Goal: Task Accomplishment & Management: Manage account settings

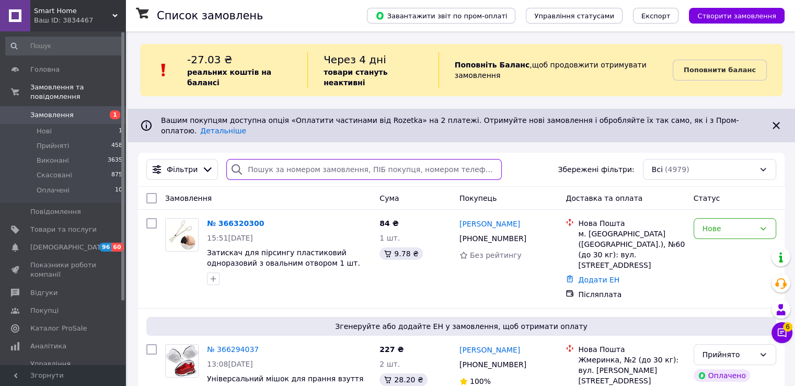
paste input "366192397"
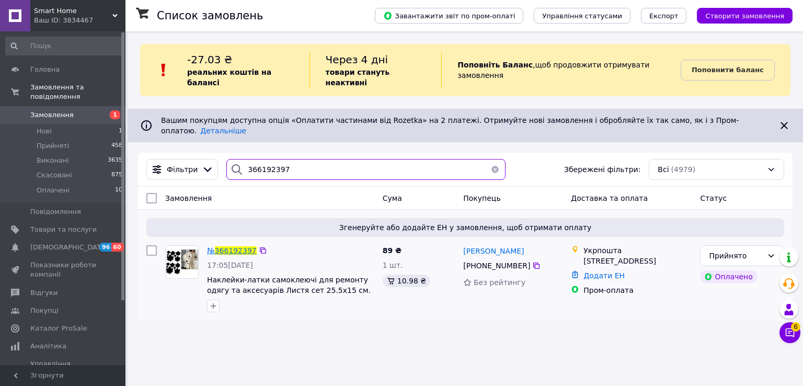
type input "366192397"
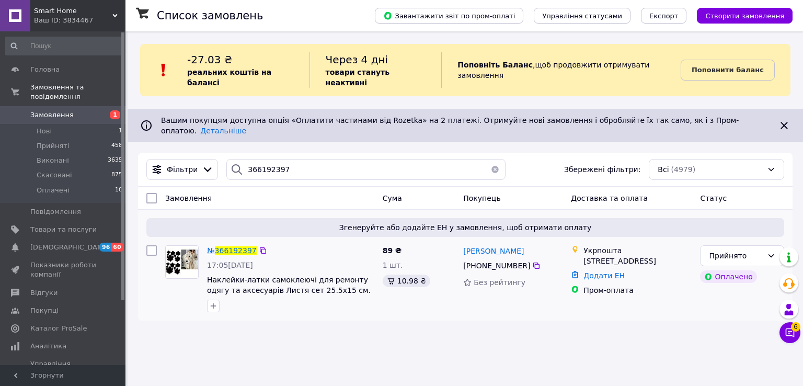
click at [237, 246] on span "366192397" at bounding box center [236, 250] width 42 height 8
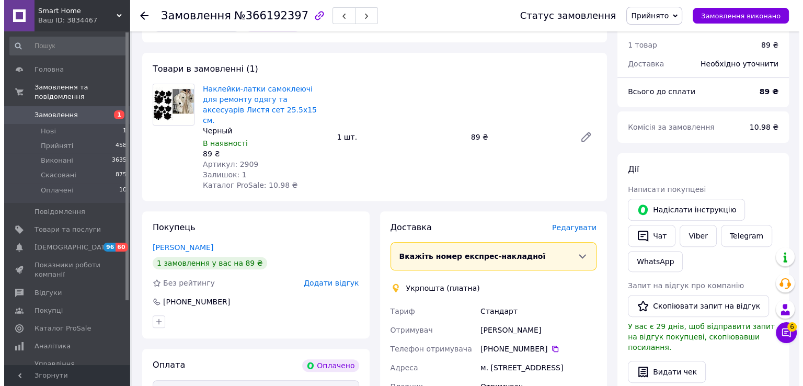
scroll to position [314, 0]
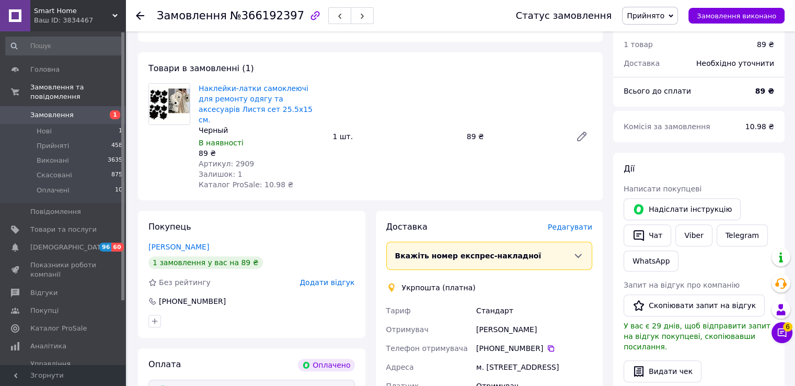
click at [582, 223] on span "Редагувати" at bounding box center [570, 227] width 44 height 8
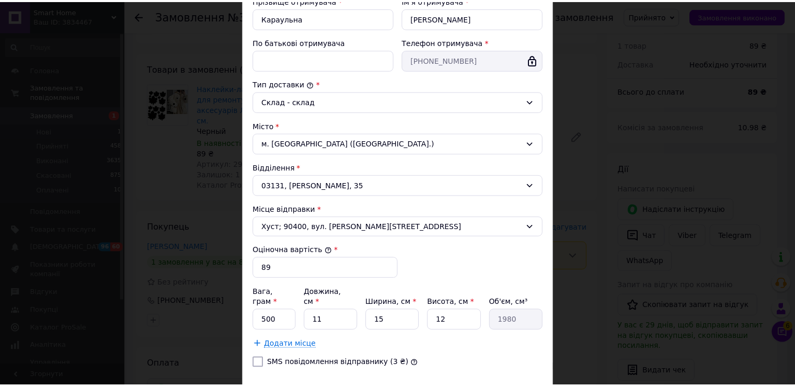
scroll to position [266, 0]
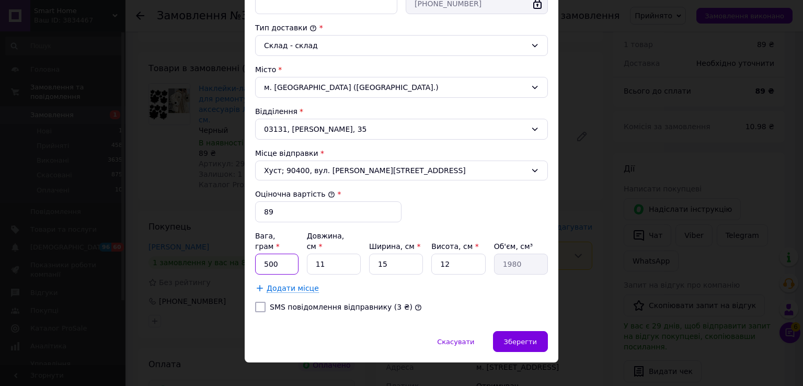
drag, startPoint x: 282, startPoint y: 248, endPoint x: 272, endPoint y: 257, distance: 14.1
click at [272, 257] on input "500" at bounding box center [276, 264] width 43 height 21
type input "50"
click at [385, 254] on input "15" at bounding box center [396, 264] width 54 height 21
type input "10"
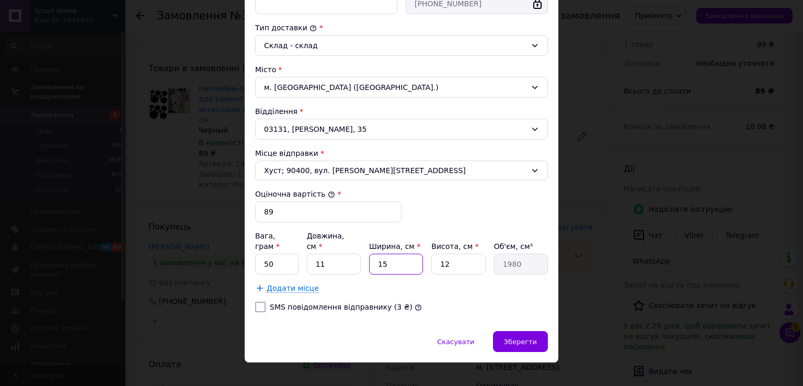
type input "1320"
type input "10"
click at [442, 254] on input "12" at bounding box center [458, 264] width 54 height 21
type input "2"
type input "220"
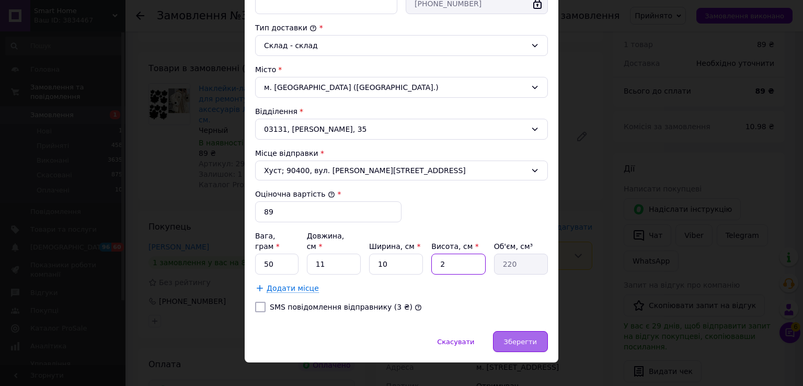
type input "2"
click at [523, 338] on span "Зберегти" at bounding box center [520, 342] width 33 height 8
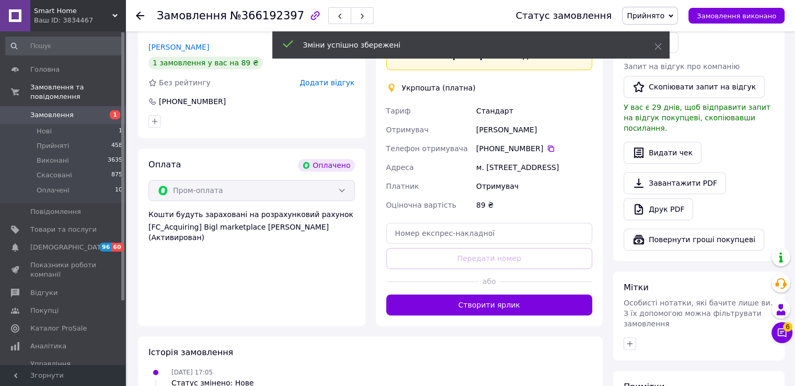
scroll to position [523, 0]
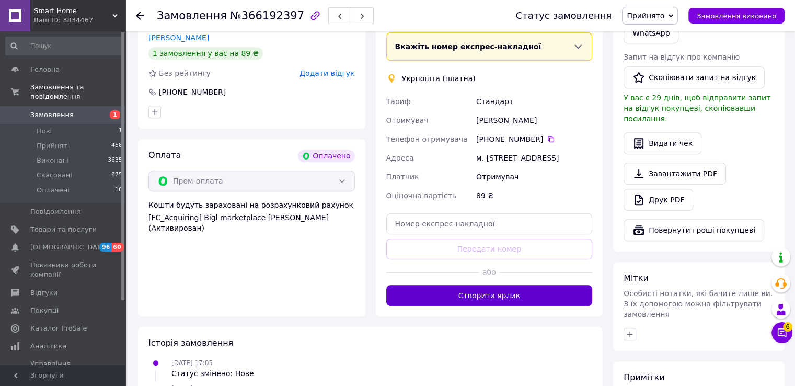
click at [483, 295] on button "Створити ярлик" at bounding box center [489, 295] width 207 height 21
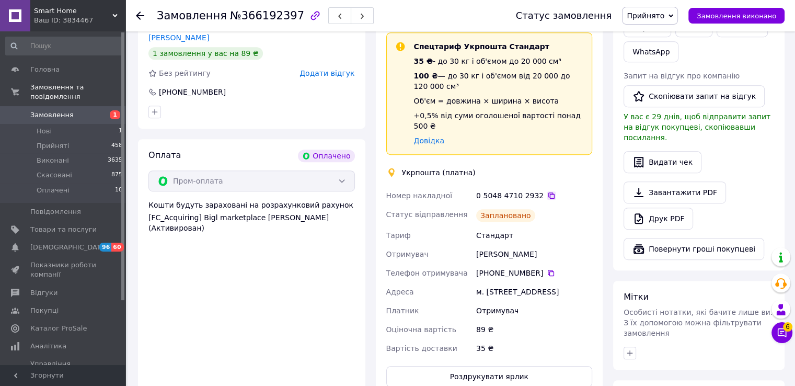
click at [549, 192] on icon at bounding box center [552, 195] width 6 height 6
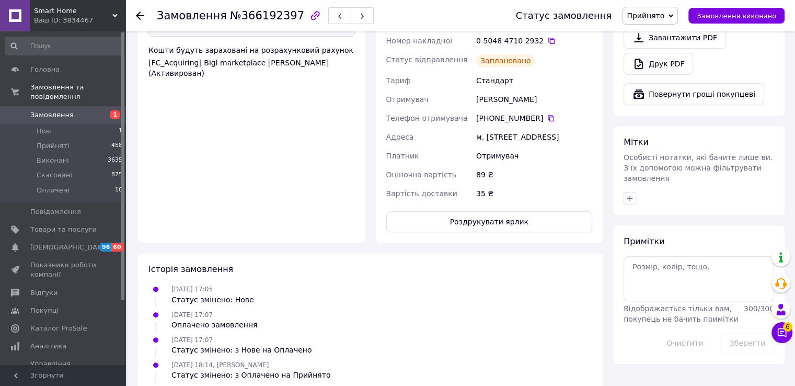
scroll to position [680, 0]
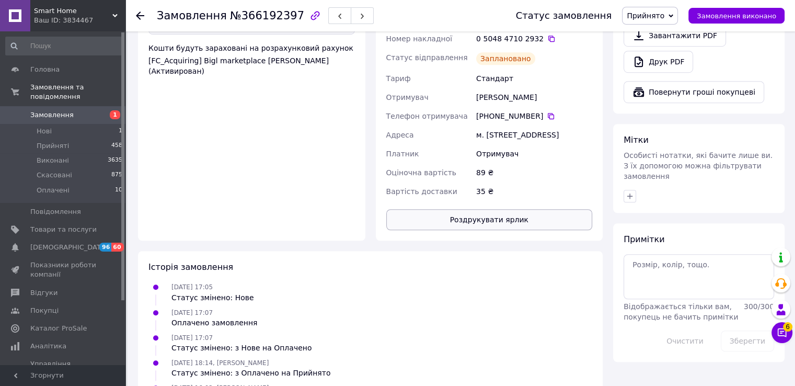
click at [484, 210] on button "Роздрукувати ярлик" at bounding box center [489, 219] width 207 height 21
click at [149, 14] on div at bounding box center [146, 15] width 21 height 31
click at [144, 13] on icon at bounding box center [140, 16] width 8 height 8
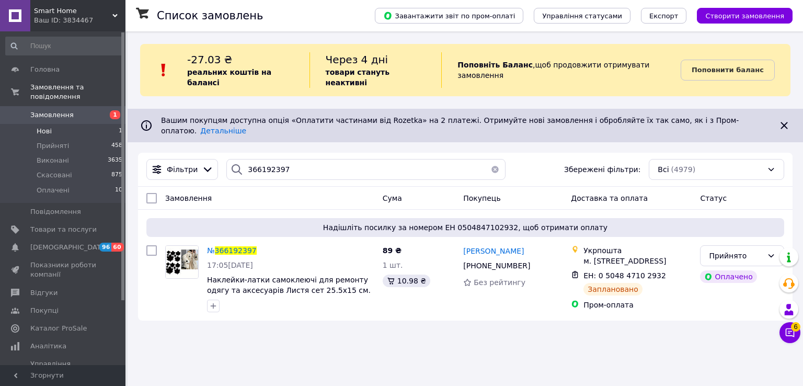
click at [52, 126] on li "Нові 1" at bounding box center [64, 131] width 129 height 15
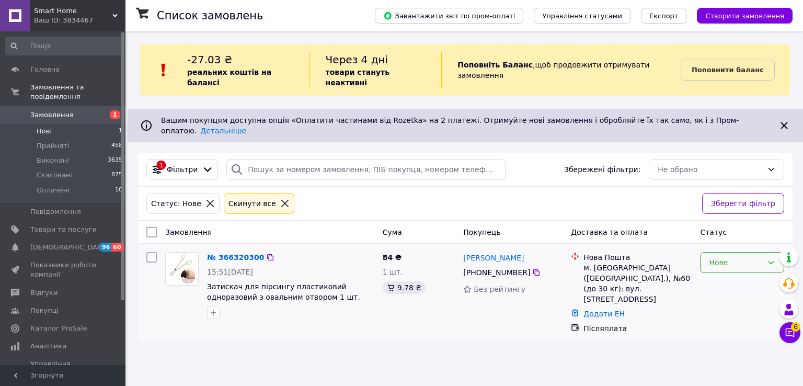
click at [754, 257] on div "Нове" at bounding box center [736, 263] width 54 height 12
click at [731, 305] on li "Скасовано" at bounding box center [742, 303] width 83 height 19
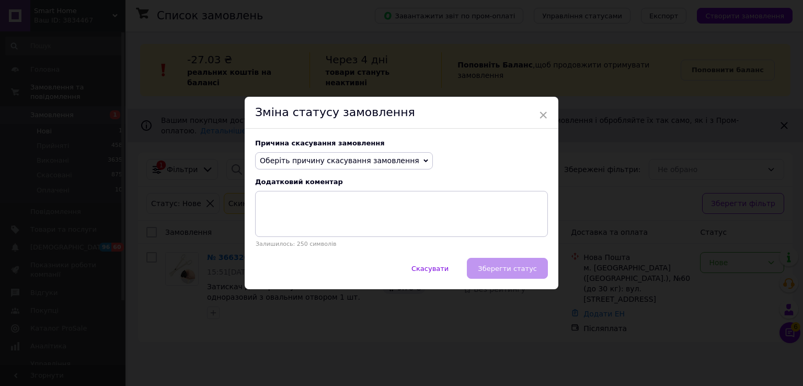
click at [393, 164] on span "Оберіть причину скасування замовлення" at bounding box center [339, 160] width 159 height 8
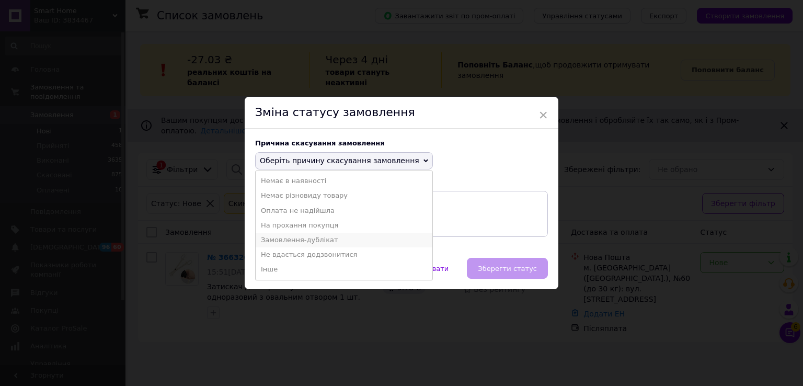
click at [351, 235] on li "Замовлення-дублікат" at bounding box center [344, 240] width 177 height 15
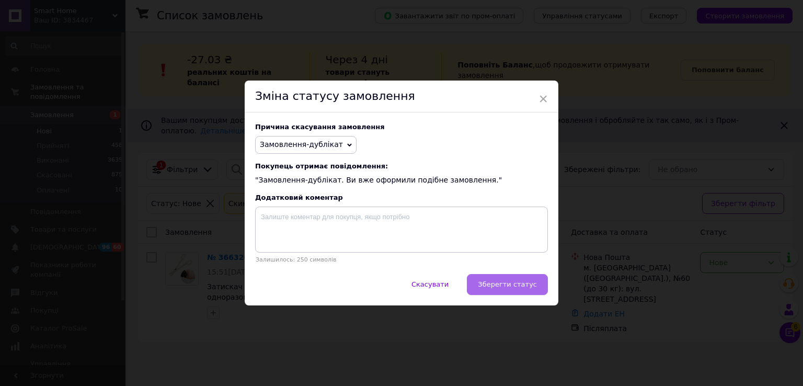
click at [504, 281] on span "Зберегти статус" at bounding box center [507, 284] width 59 height 8
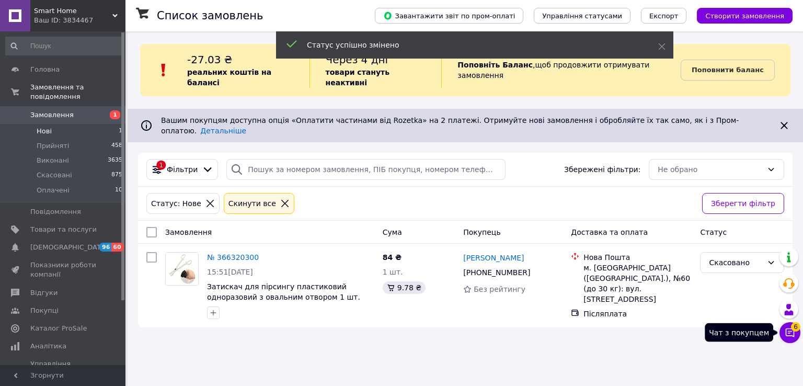
click at [793, 329] on span "6" at bounding box center [795, 326] width 9 height 9
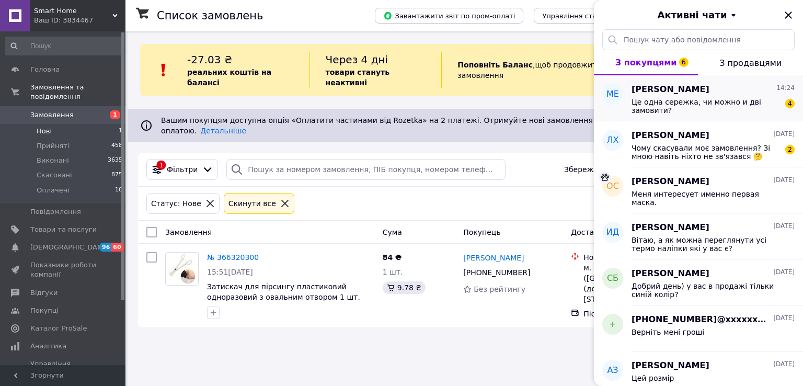
click at [686, 103] on span "Це одна сережка, чи можно и дві замовити?" at bounding box center [706, 106] width 149 height 17
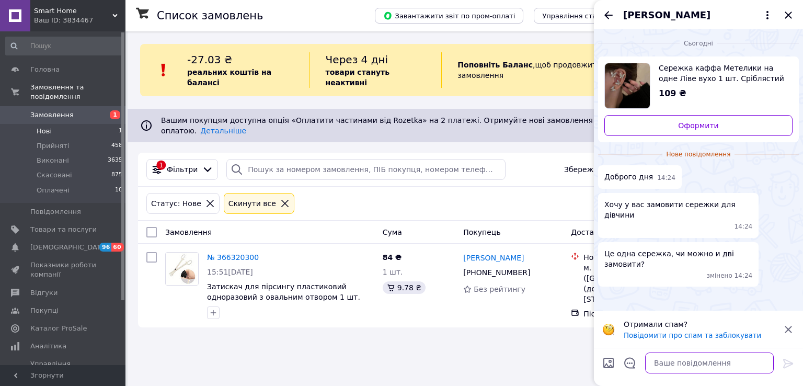
click at [696, 367] on textarea at bounding box center [709, 362] width 129 height 21
type textarea "М"
type textarea "Доброго, можна й дві."
click at [783, 362] on icon at bounding box center [788, 363] width 13 height 13
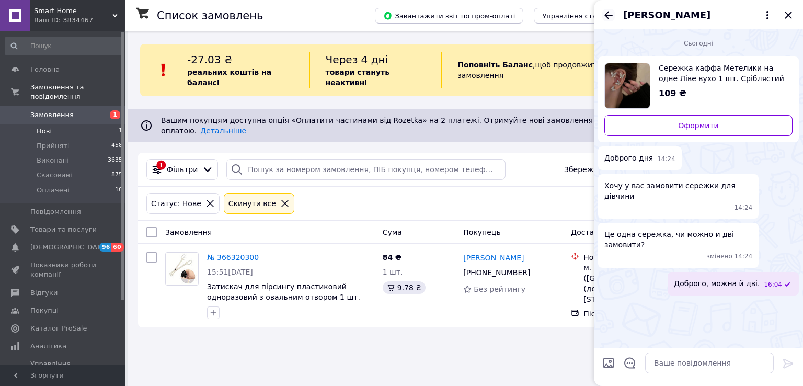
click at [605, 9] on icon "Назад" at bounding box center [608, 15] width 13 height 13
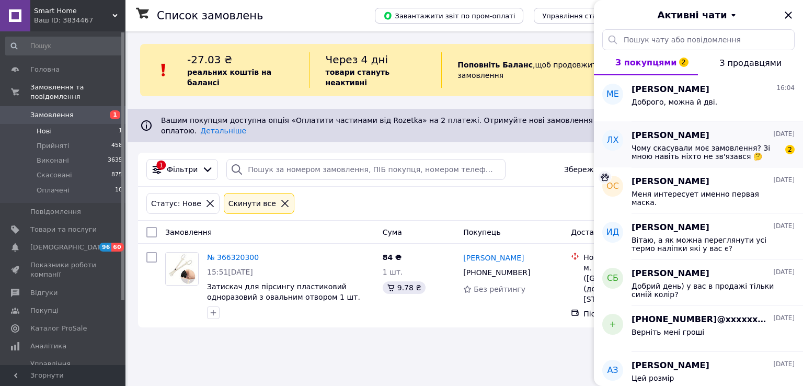
click at [688, 149] on span "Чому скасували моє замовлення? Зі мною навіть ніхто не зв'язався 🤔" at bounding box center [706, 152] width 149 height 17
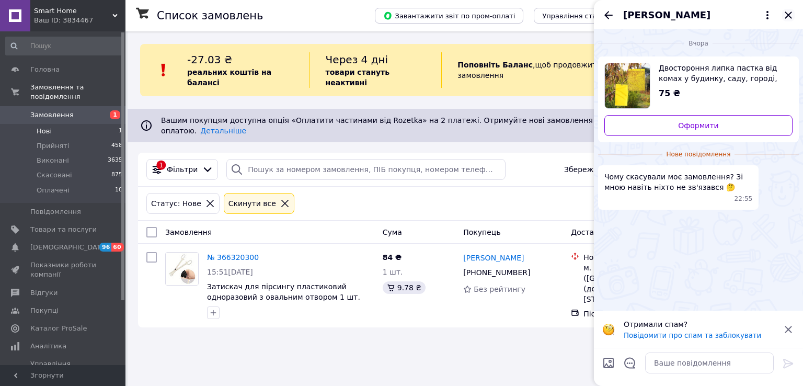
click at [787, 11] on icon "Закрити" at bounding box center [788, 15] width 13 height 13
